Goal: Go to known website: Access a specific website the user already knows

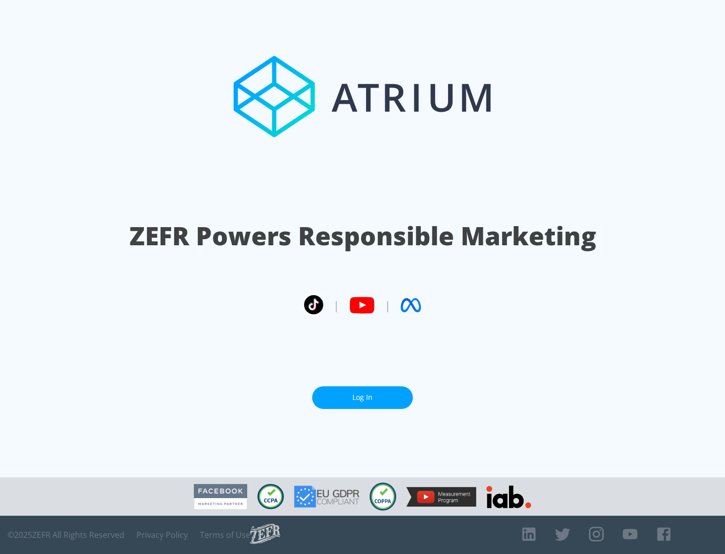
click at [363, 398] on link "Log In" at bounding box center [362, 397] width 101 height 23
